Goal: Information Seeking & Learning: Learn about a topic

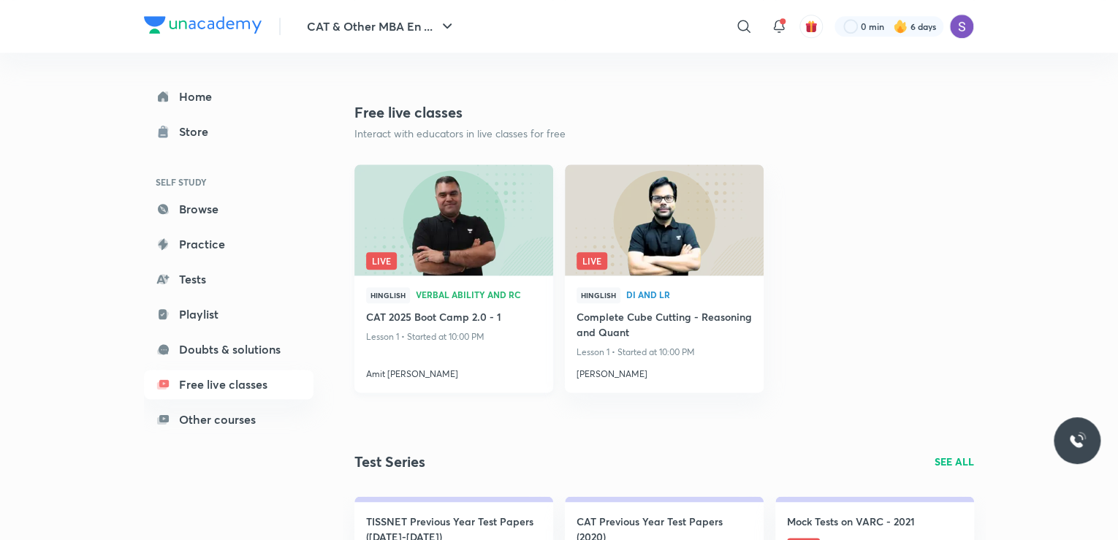
click at [404, 371] on h4 "Amit [PERSON_NAME]" at bounding box center [453, 371] width 175 height 19
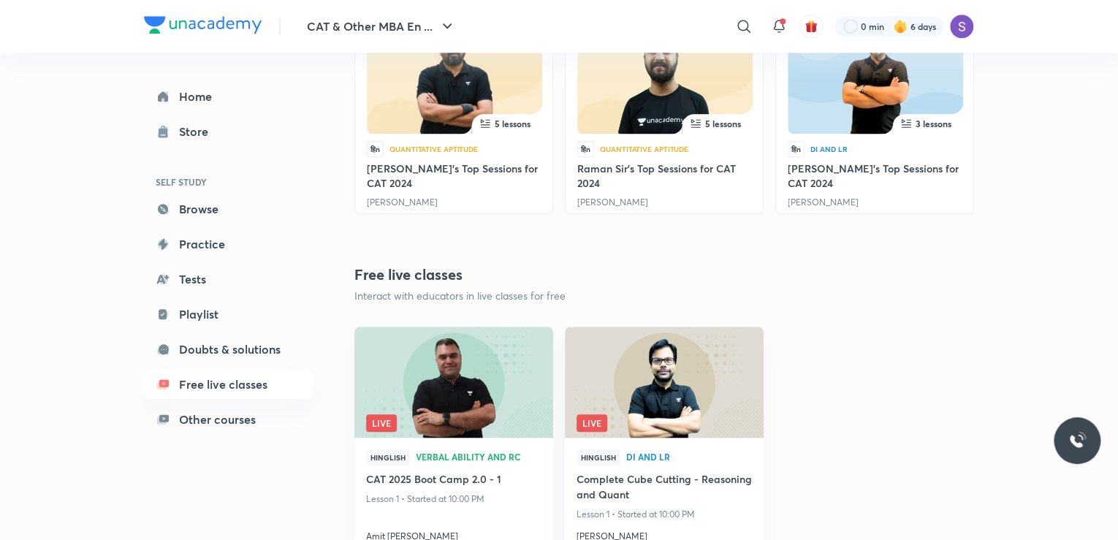
scroll to position [518, 0]
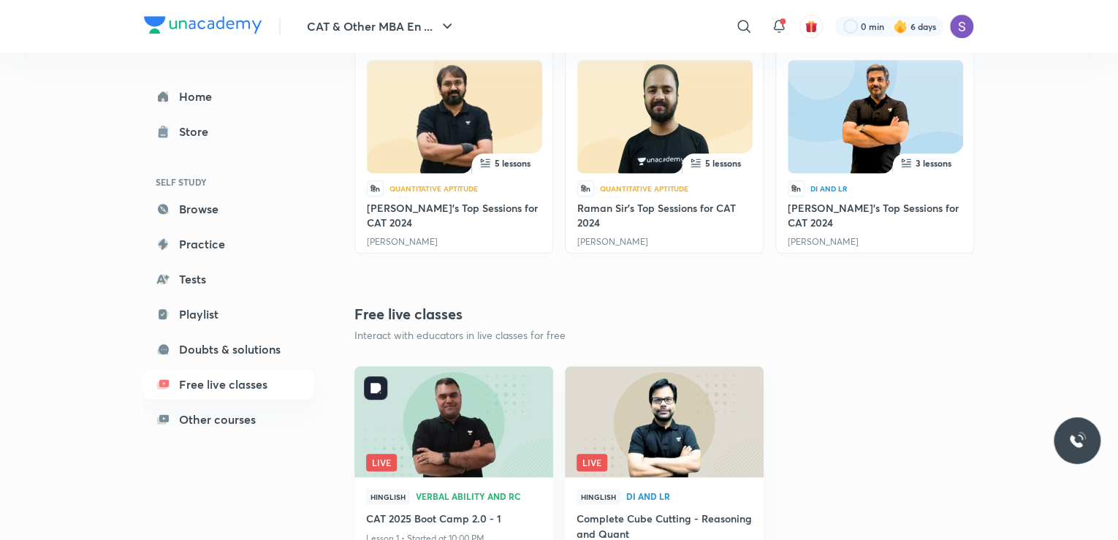
click at [425, 379] on img at bounding box center [453, 421] width 202 height 113
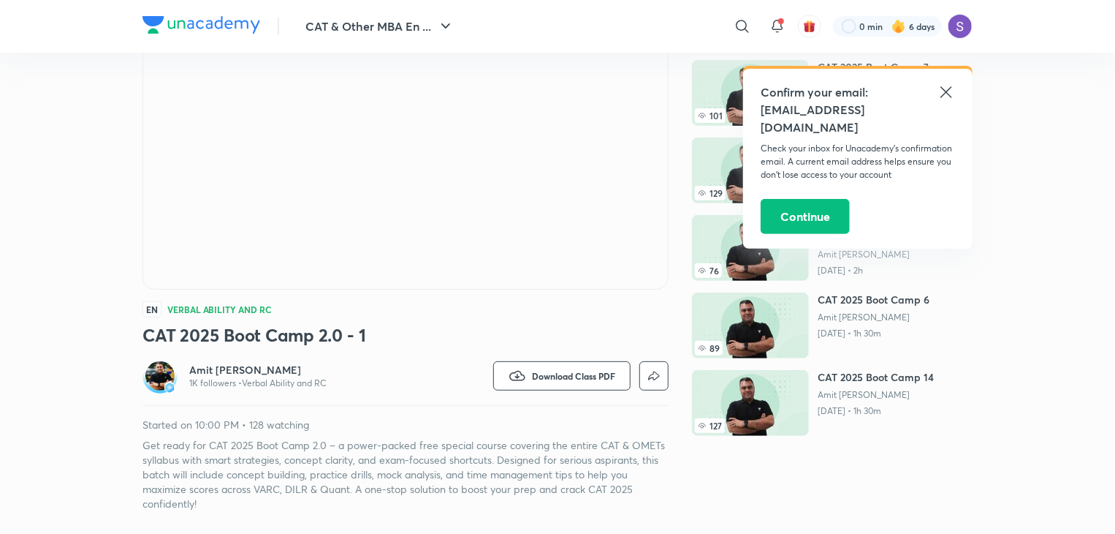
scroll to position [171, 0]
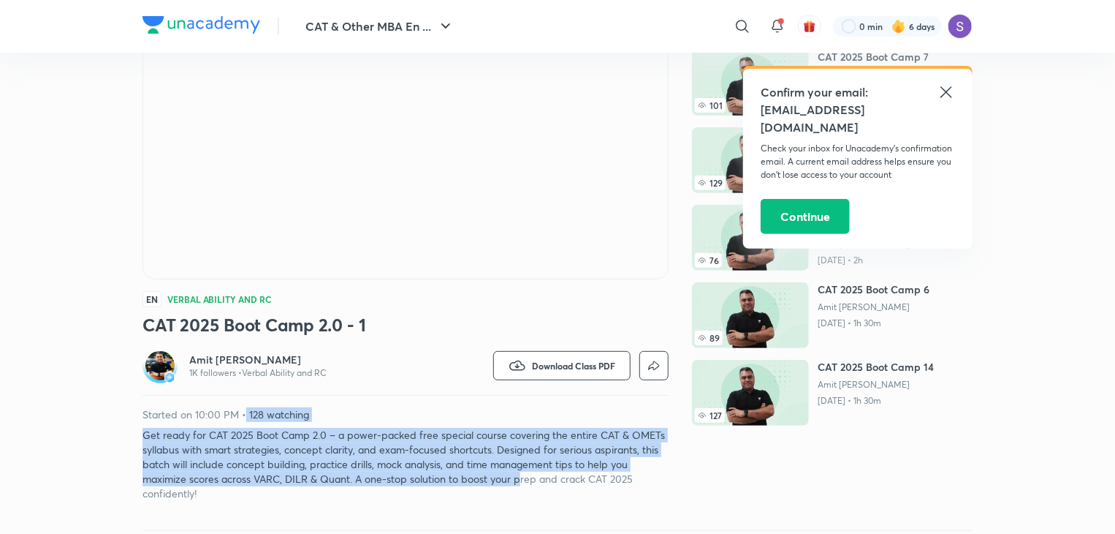
drag, startPoint x: 246, startPoint y: 415, endPoint x: 526, endPoint y: 481, distance: 288.3
click at [526, 481] on div "Started on 10:00 PM • 128 watching Get ready for CAT 2025 Boot Camp 2.0 – a pow…" at bounding box center [406, 454] width 526 height 94
drag, startPoint x: 617, startPoint y: 474, endPoint x: 134, endPoint y: 401, distance: 487.9
click at [134, 401] on div "CAT & Other MBA En ... ​ Confirm your email: [EMAIL_ADDRESS][DOMAIN_NAME] Check…" at bounding box center [557, 537] width 1115 height 1417
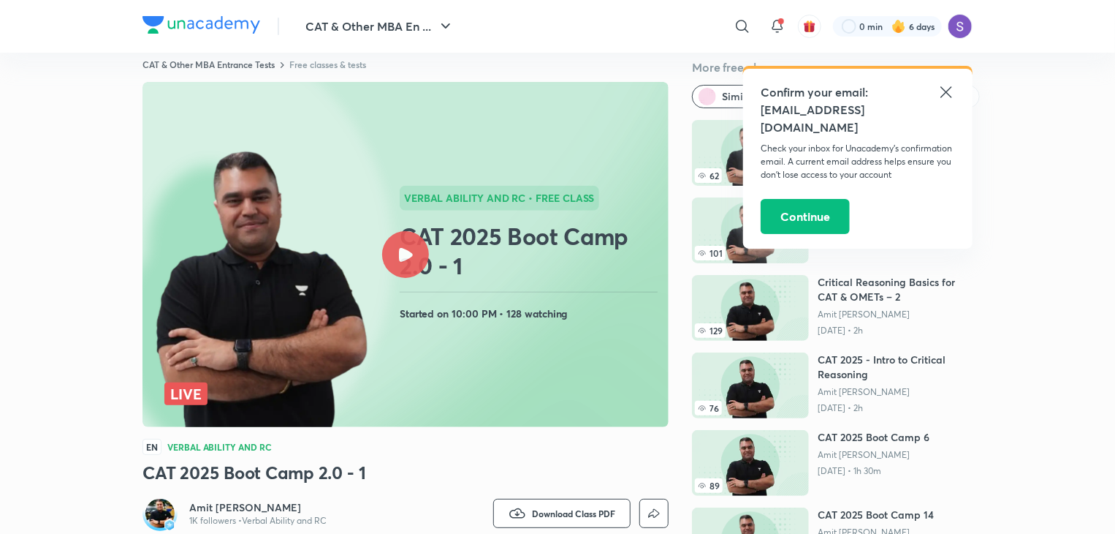
scroll to position [26, 0]
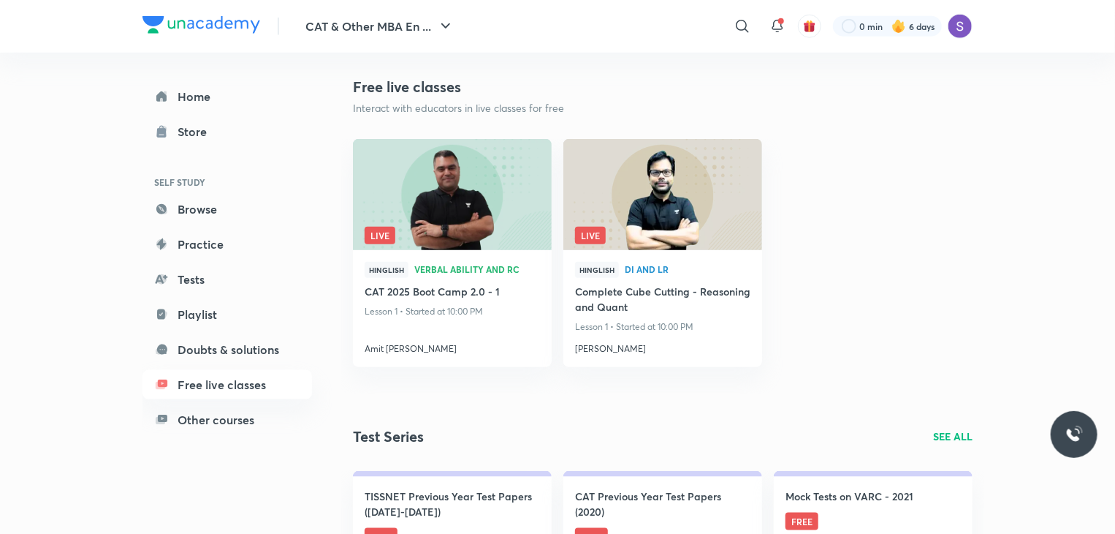
scroll to position [746, 0]
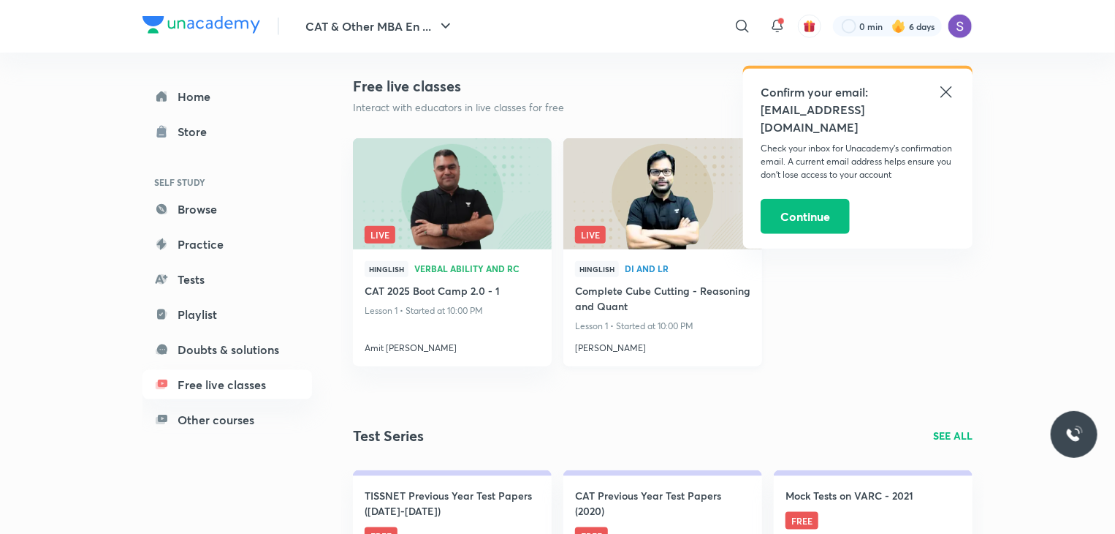
click at [645, 293] on h4 "Complete Cube Cutting - Reasoning and Quant" at bounding box center [662, 300] width 175 height 34
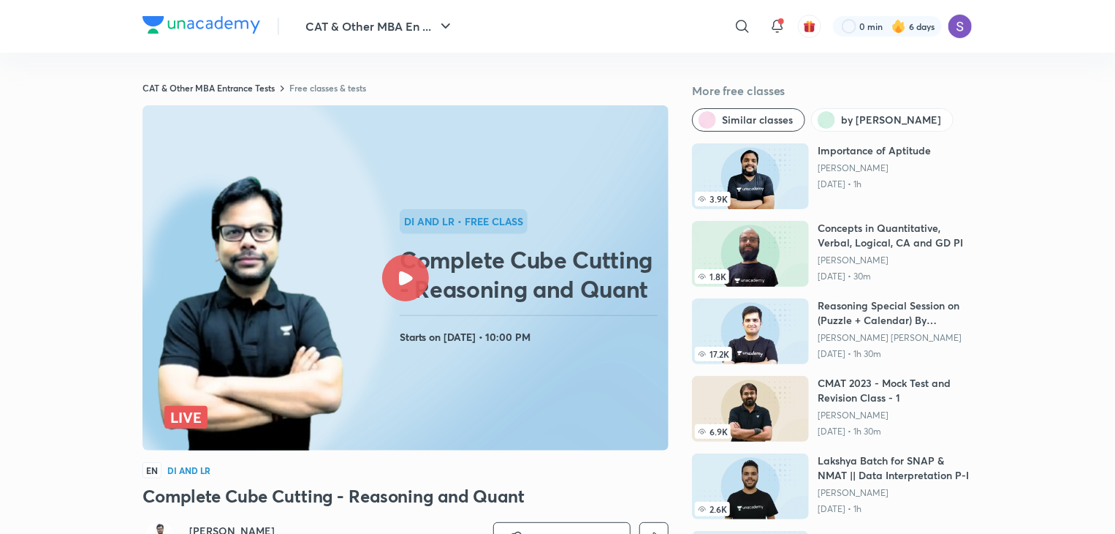
click at [465, 269] on h2 "Complete Cube Cutting - Reasoning and Quant" at bounding box center [531, 274] width 263 height 58
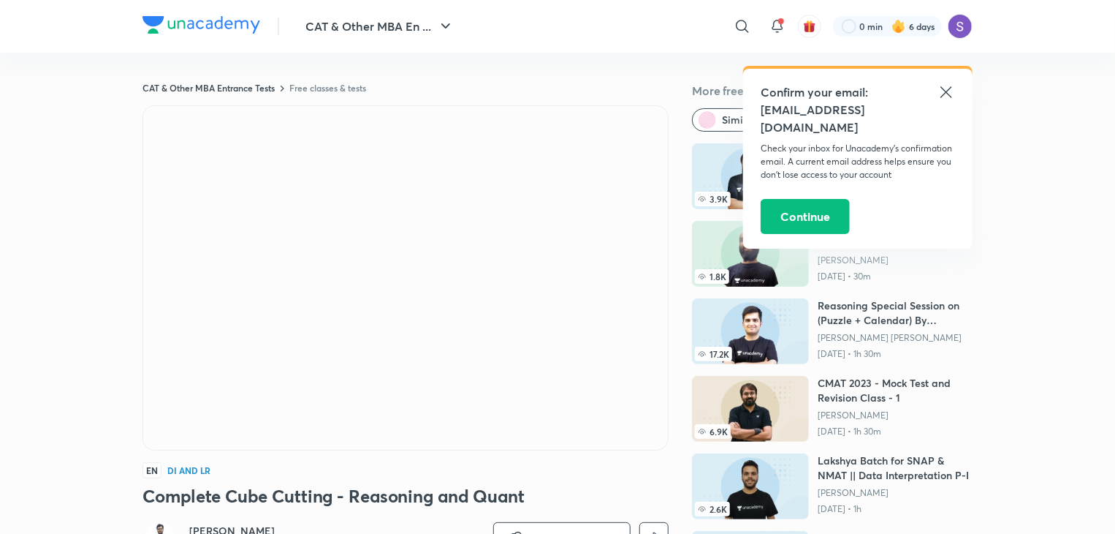
click at [950, 96] on icon at bounding box center [947, 92] width 18 height 18
